Goal: Information Seeking & Learning: Check status

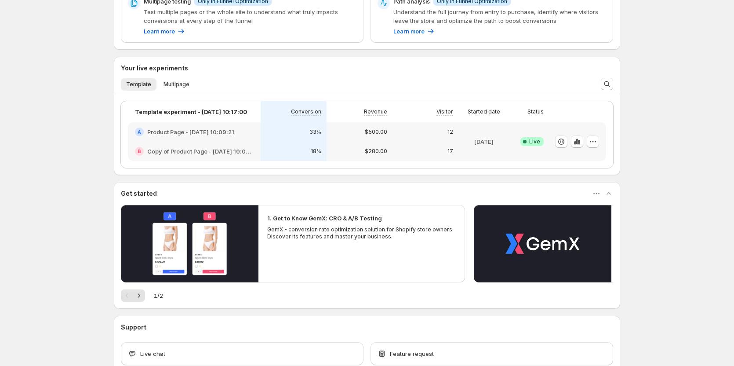
scroll to position [220, 0]
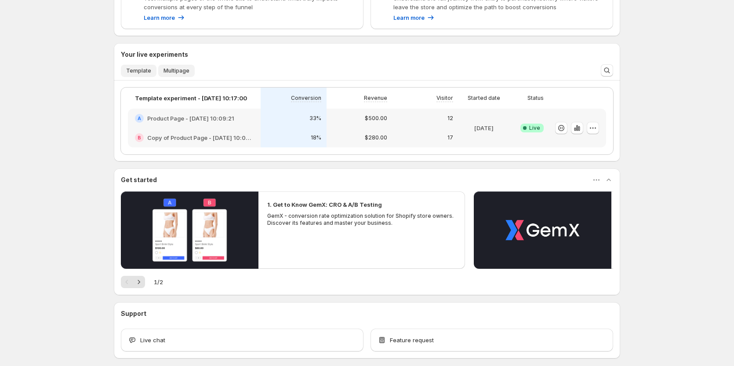
click at [171, 74] on button "Multipage" at bounding box center [176, 71] width 36 height 12
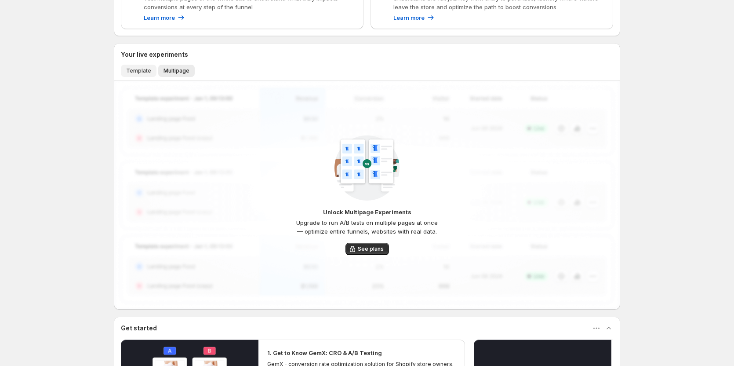
click at [146, 75] on button "Template" at bounding box center [139, 71] width 36 height 12
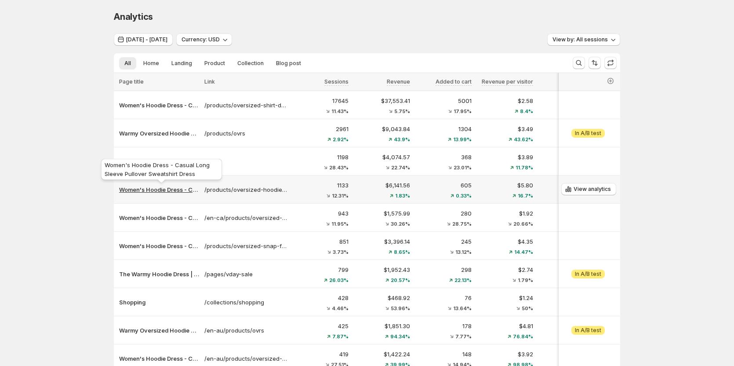
click at [158, 191] on p "Women's Hoodie Dress - Casual Long Sleeve Pullover Sweatshirt Dress" at bounding box center [159, 189] width 80 height 9
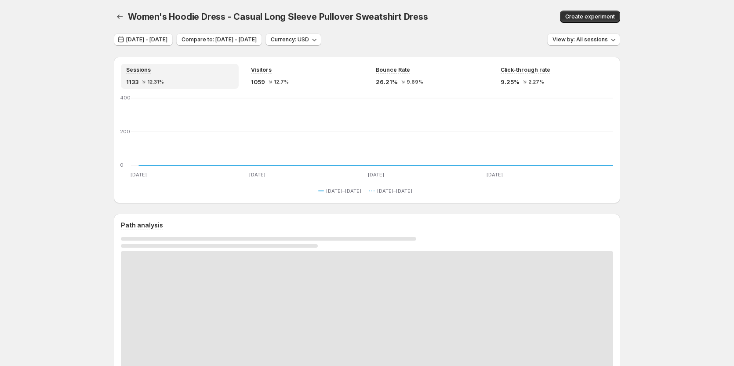
scroll to position [44, 0]
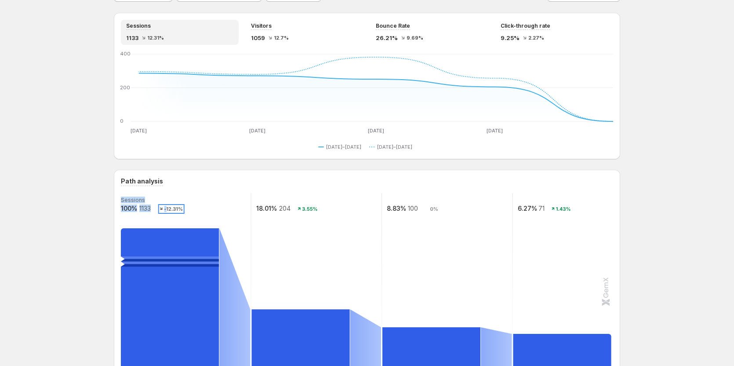
drag, startPoint x: 169, startPoint y: 211, endPoint x: 165, endPoint y: 209, distance: 4.7
click at [165, 209] on g "Sessions 100% 1133 -12.31% 18.01% 204 3.55% 8.83% 100 0% 6.27% 71 1.43%" at bounding box center [382, 281] width 524 height 176
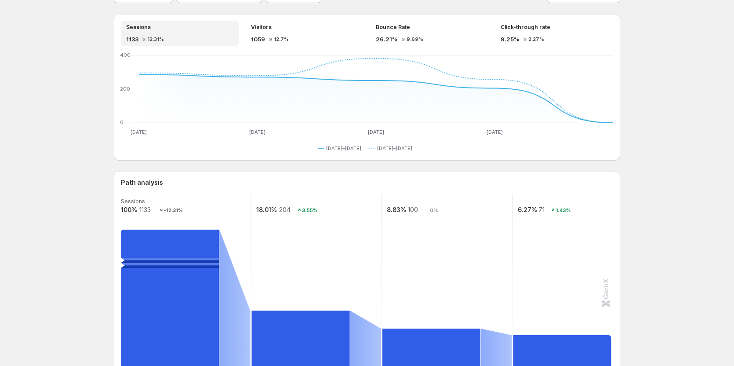
scroll to position [0, 0]
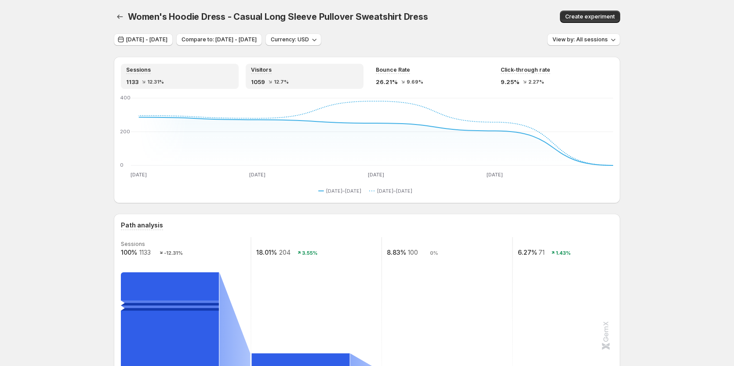
click at [279, 77] on div "Visitors 1059 12.7%" at bounding box center [304, 76] width 107 height 20
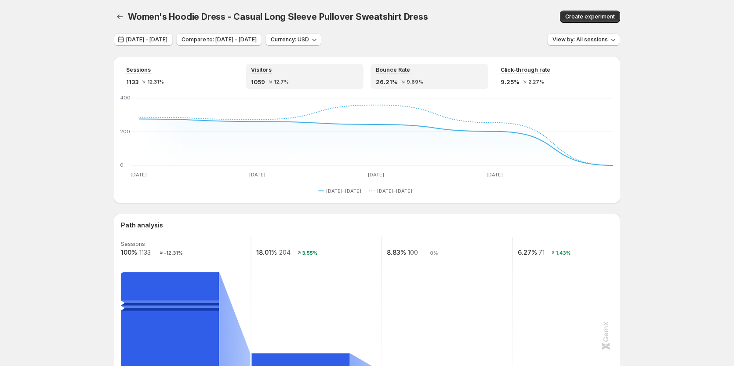
click at [415, 81] on span "9.69%" at bounding box center [415, 81] width 17 height 5
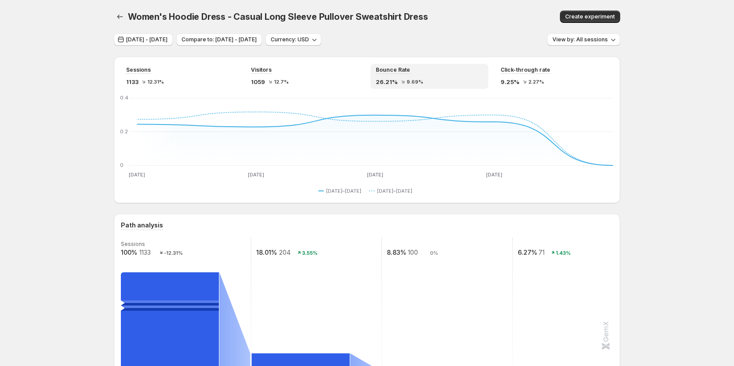
drag, startPoint x: 659, startPoint y: 249, endPoint x: 474, endPoint y: 243, distance: 185.2
click at [522, 77] on div "9.25% 2.27%" at bounding box center [554, 81] width 107 height 9
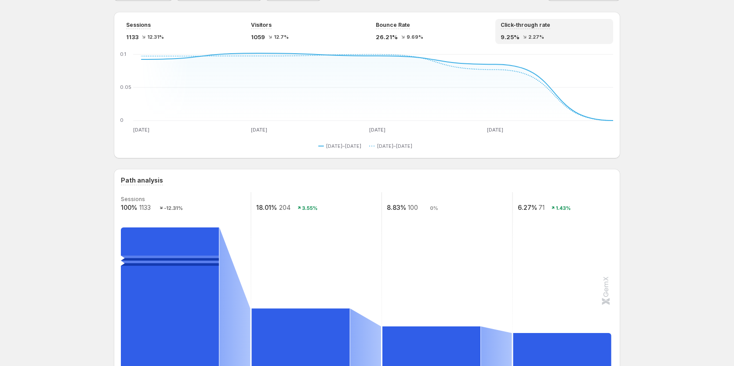
scroll to position [44, 0]
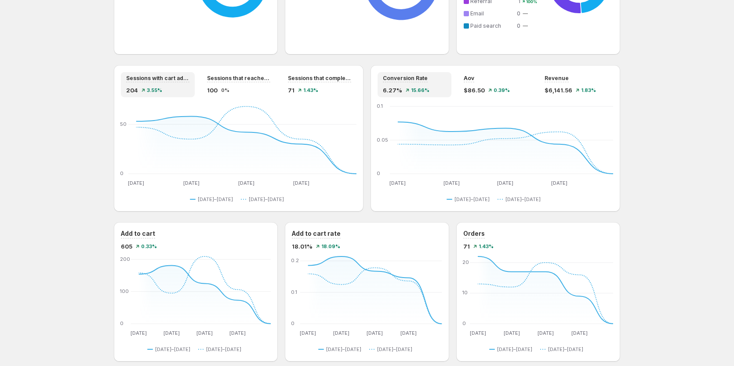
scroll to position [704, 0]
drag, startPoint x: 680, startPoint y: 86, endPoint x: 603, endPoint y: 99, distance: 78.4
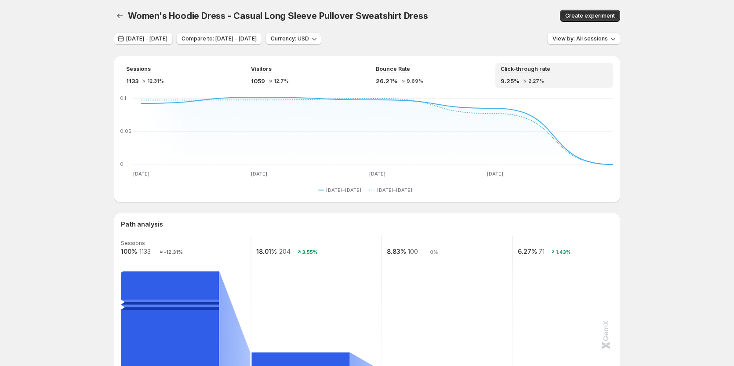
scroll to position [0, 0]
click at [124, 18] on icon "button" at bounding box center [120, 16] width 9 height 9
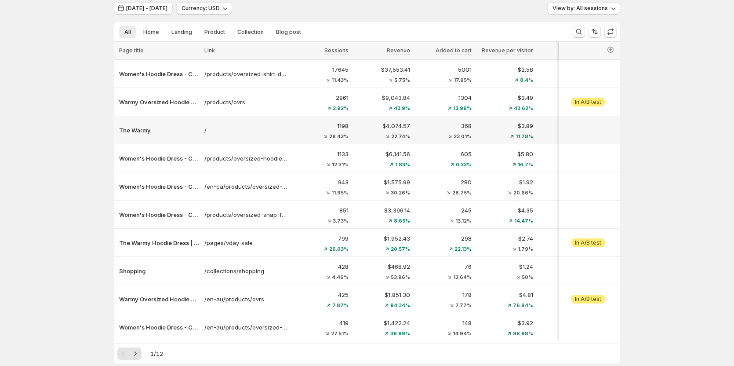
scroll to position [44, 0]
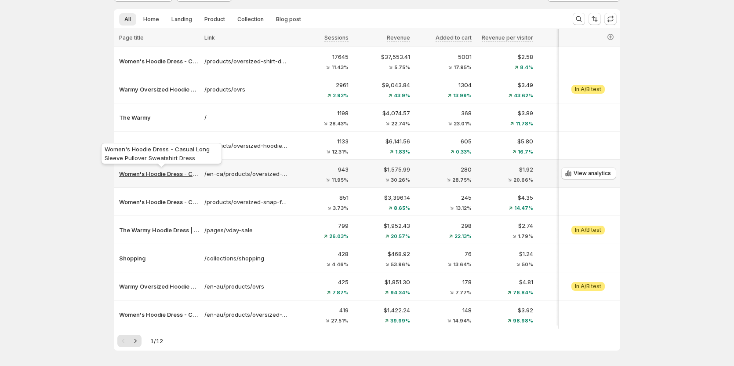
click at [149, 170] on p "Women's Hoodie Dress - Casual Long Sleeve Pullover Sweatshirt Dress" at bounding box center [159, 173] width 80 height 9
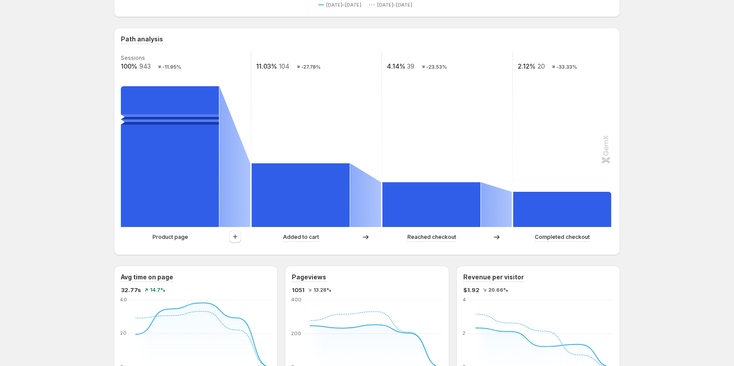
scroll to position [176, 0]
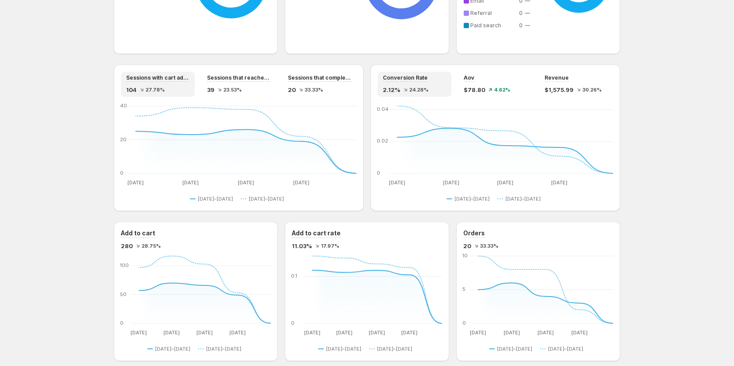
scroll to position [746, 0]
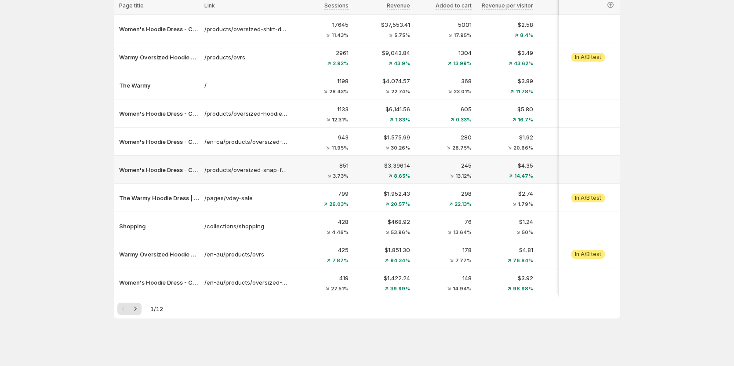
scroll to position [36, 0]
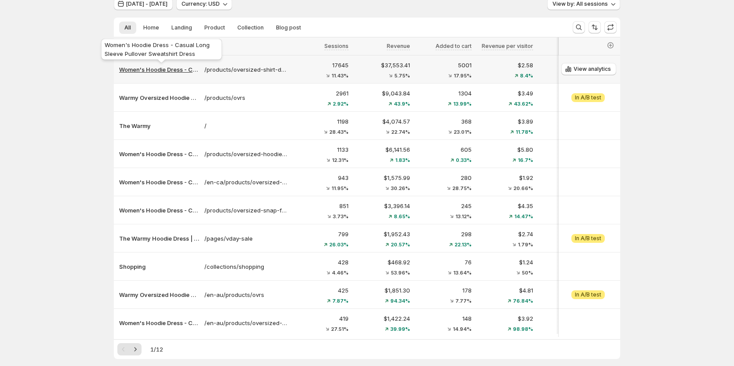
click at [164, 71] on p "Women's Hoodie Dress - Casual Long Sleeve Pullover Sweatshirt Dress" at bounding box center [159, 69] width 80 height 9
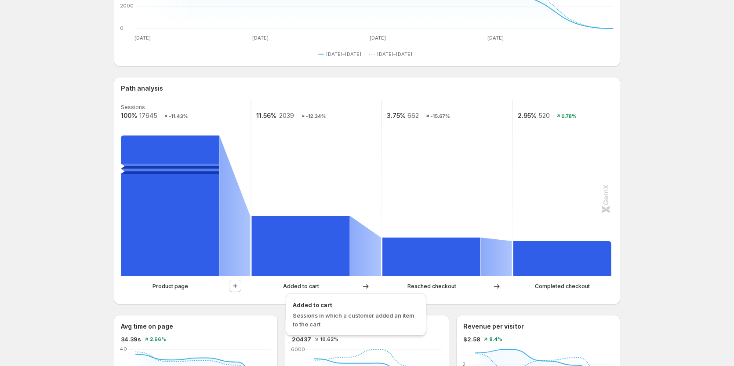
scroll to position [176, 0]
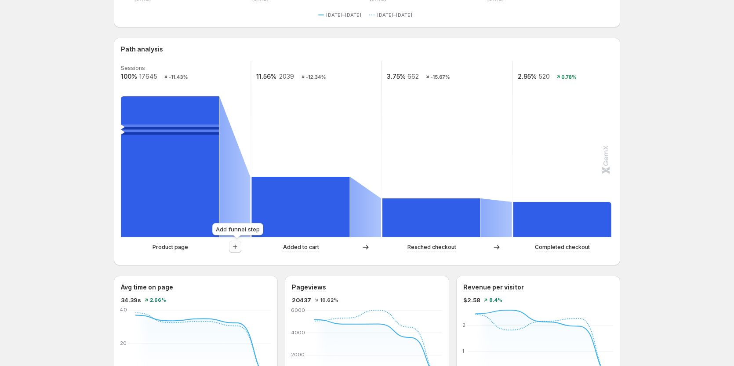
click at [236, 243] on icon "button" at bounding box center [235, 246] width 9 height 9
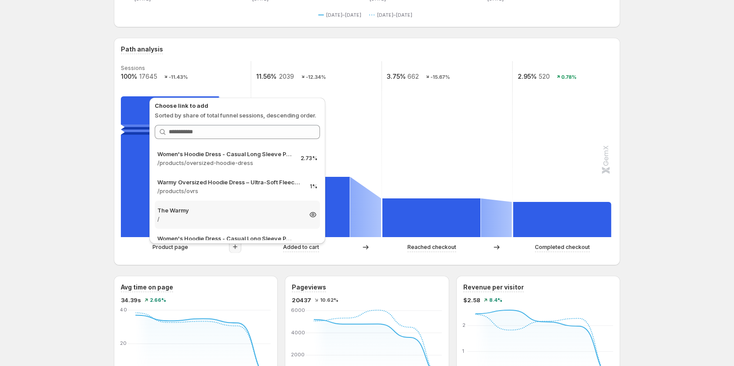
click at [232, 204] on div "The Warmy / 0.84%" at bounding box center [237, 215] width 165 height 28
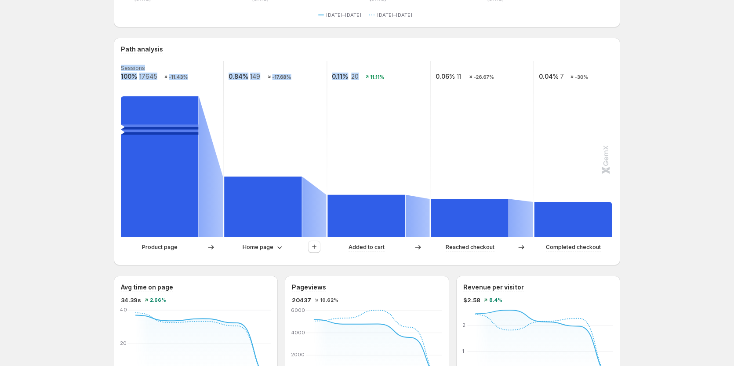
drag, startPoint x: 352, startPoint y: 76, endPoint x: 361, endPoint y: 77, distance: 8.9
click at [361, 77] on g "Sessions 100% 17645 -11.43% 0.84% 149 -17.68% 0.11% 20 11.11% 0.06% 11 -26.67% …" at bounding box center [379, 149] width 518 height 176
click at [357, 86] on rect at bounding box center [379, 149] width 104 height 176
drag, startPoint x: 355, startPoint y: 76, endPoint x: 360, endPoint y: 76, distance: 4.8
click at [359, 76] on text "20" at bounding box center [354, 76] width 7 height 7
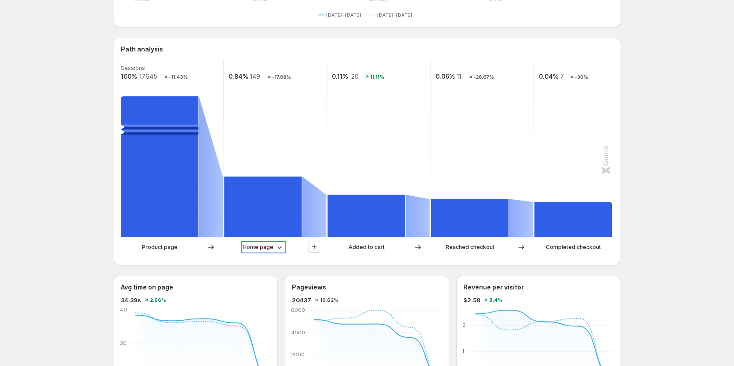
click at [264, 246] on p "Home page" at bounding box center [258, 247] width 31 height 9
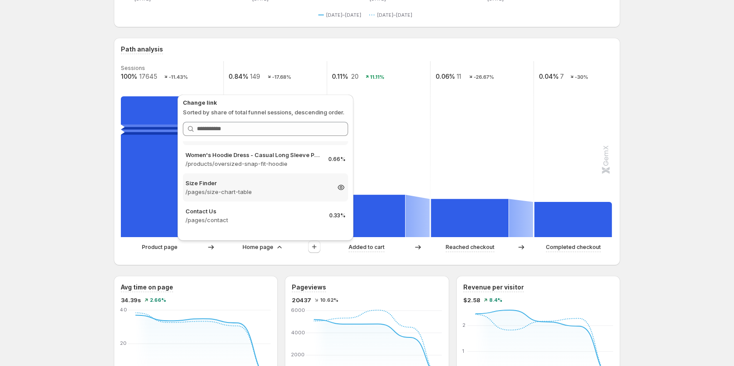
scroll to position [88, 0]
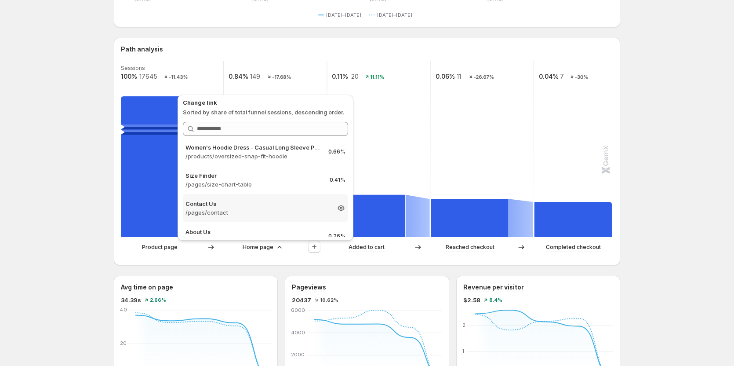
click at [245, 206] on p "Contact Us" at bounding box center [258, 203] width 144 height 9
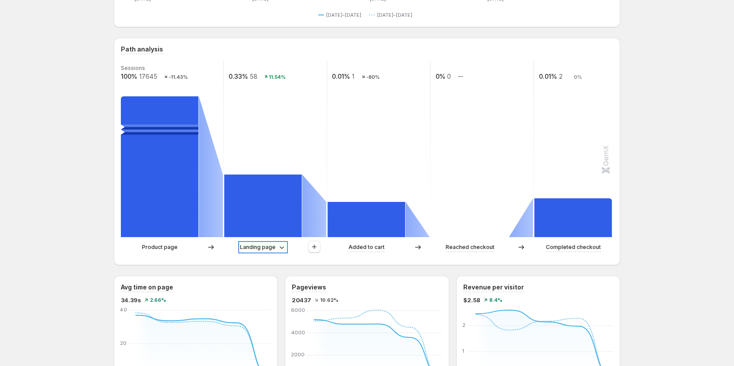
click at [269, 249] on p "Landing page" at bounding box center [258, 247] width 36 height 9
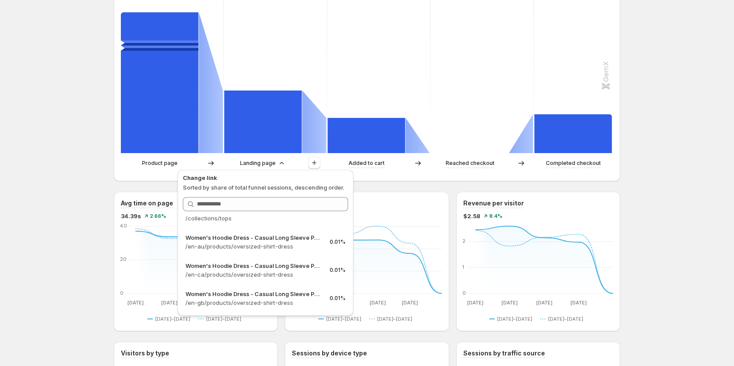
scroll to position [264, 0]
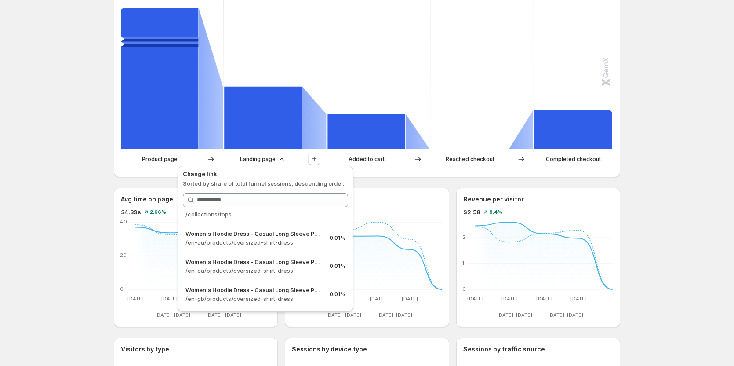
click at [272, 168] on div "Change link Sorted by share of total funnel sessions, descending order. Search …" at bounding box center [266, 239] width 176 height 146
click at [272, 160] on p "Landing page" at bounding box center [258, 159] width 36 height 9
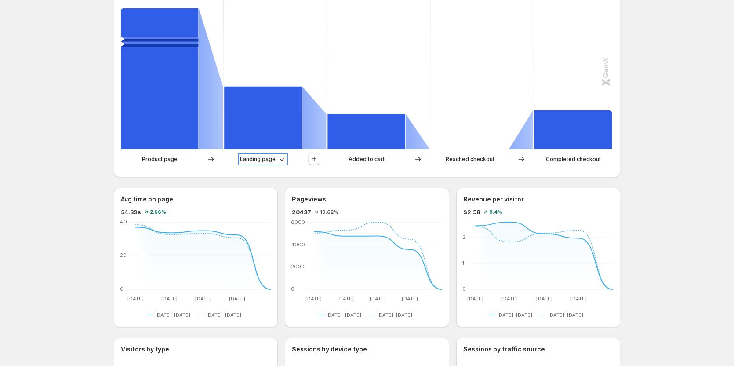
click at [263, 159] on p "Landing page" at bounding box center [258, 159] width 36 height 9
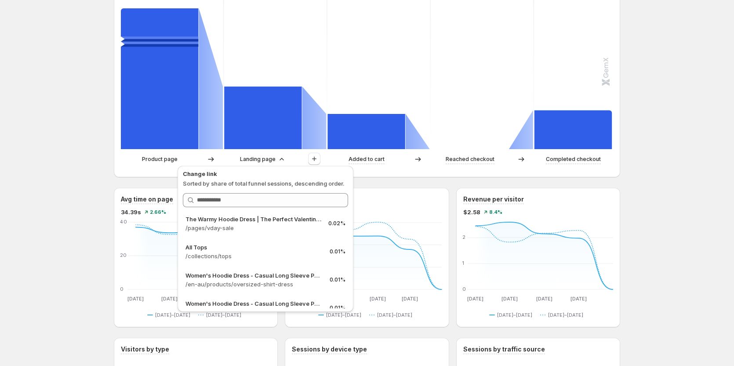
scroll to position [523, 0]
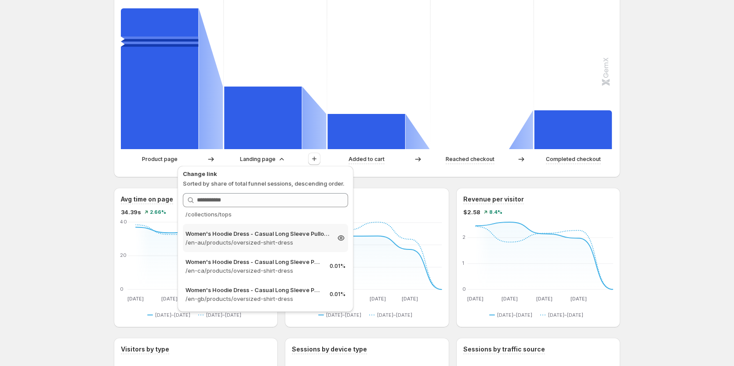
click at [276, 243] on p "/en-au/products/oversized-shirt-dress" at bounding box center [258, 242] width 144 height 9
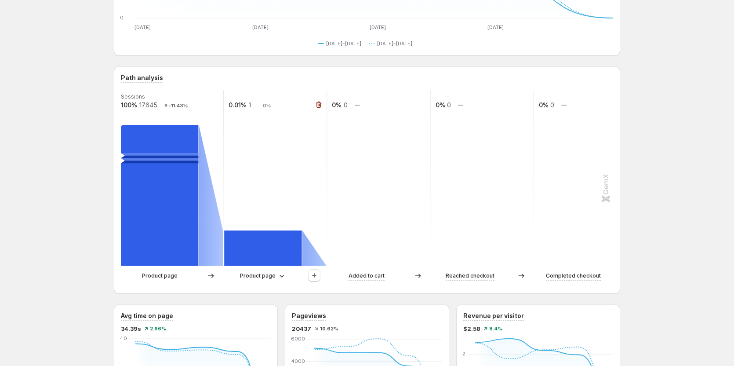
scroll to position [132, 0]
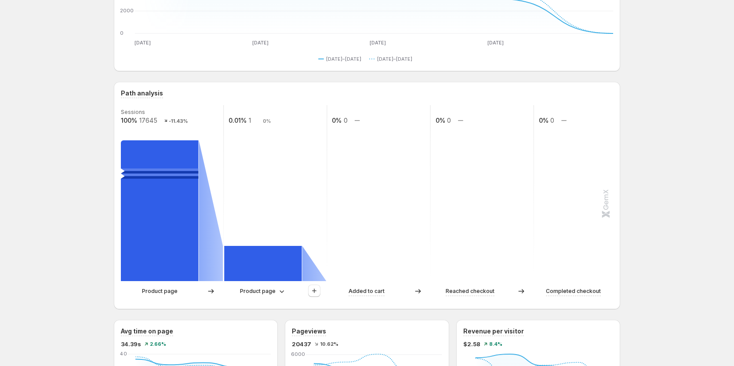
click at [149, 122] on text "17645" at bounding box center [148, 120] width 18 height 7
click at [150, 122] on text "17645" at bounding box center [148, 120] width 18 height 7
copy text "17645"
click at [259, 298] on div "Product page Product page Added to cart Reached checkout Completed checkout" at bounding box center [367, 293] width 492 height 18
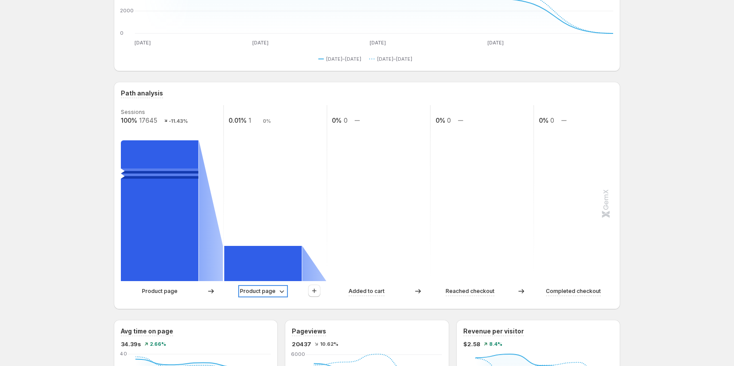
click at [266, 288] on p "Product page" at bounding box center [258, 291] width 36 height 9
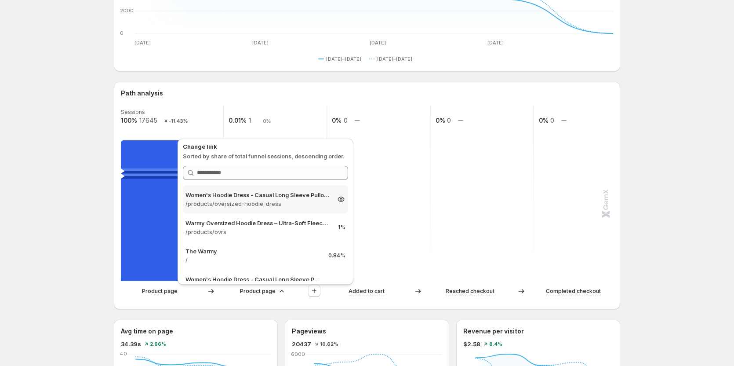
click at [255, 194] on p "Women's Hoodie Dress - Casual Long Sleeve Pullover Sweatshirt Dress" at bounding box center [258, 194] width 144 height 9
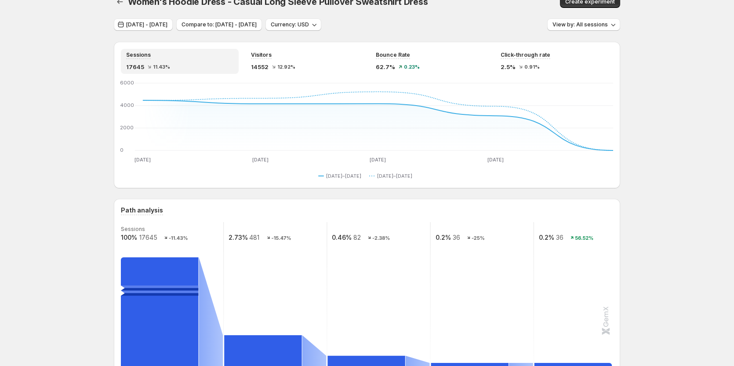
scroll to position [0, 0]
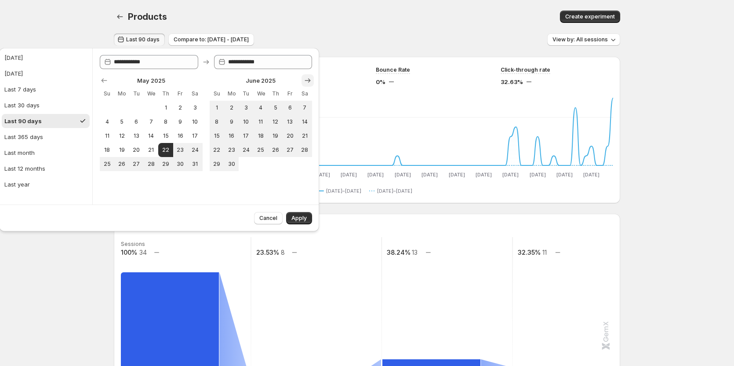
click at [306, 74] on button "Show next month, July 2025" at bounding box center [308, 80] width 12 height 12
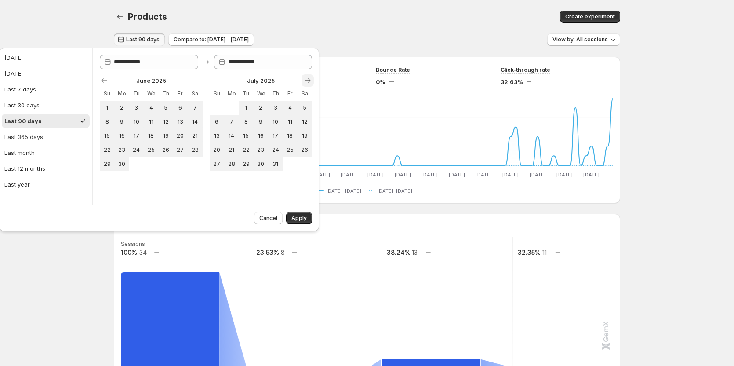
click at [306, 74] on button "Show next month, August 2025" at bounding box center [308, 80] width 12 height 12
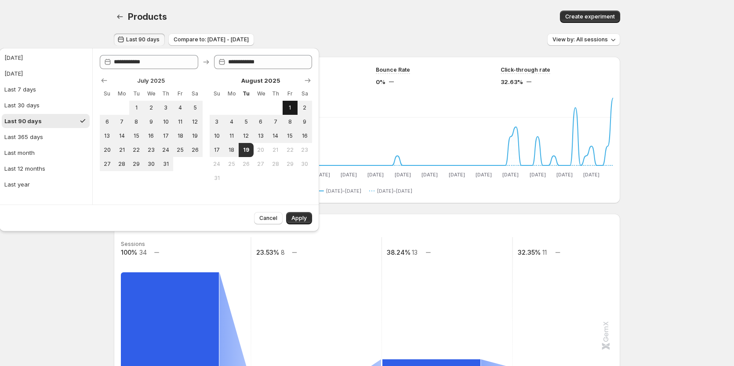
click at [288, 103] on button "1" at bounding box center [290, 108] width 15 height 14
type input "**********"
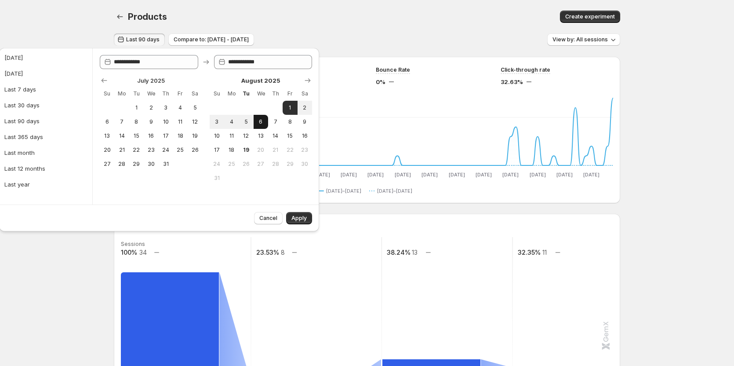
click at [263, 121] on span "6" at bounding box center [260, 121] width 7 height 7
type input "**********"
click at [294, 215] on span "Apply" at bounding box center [299, 218] width 15 height 7
